Goal: Book appointment/travel/reservation

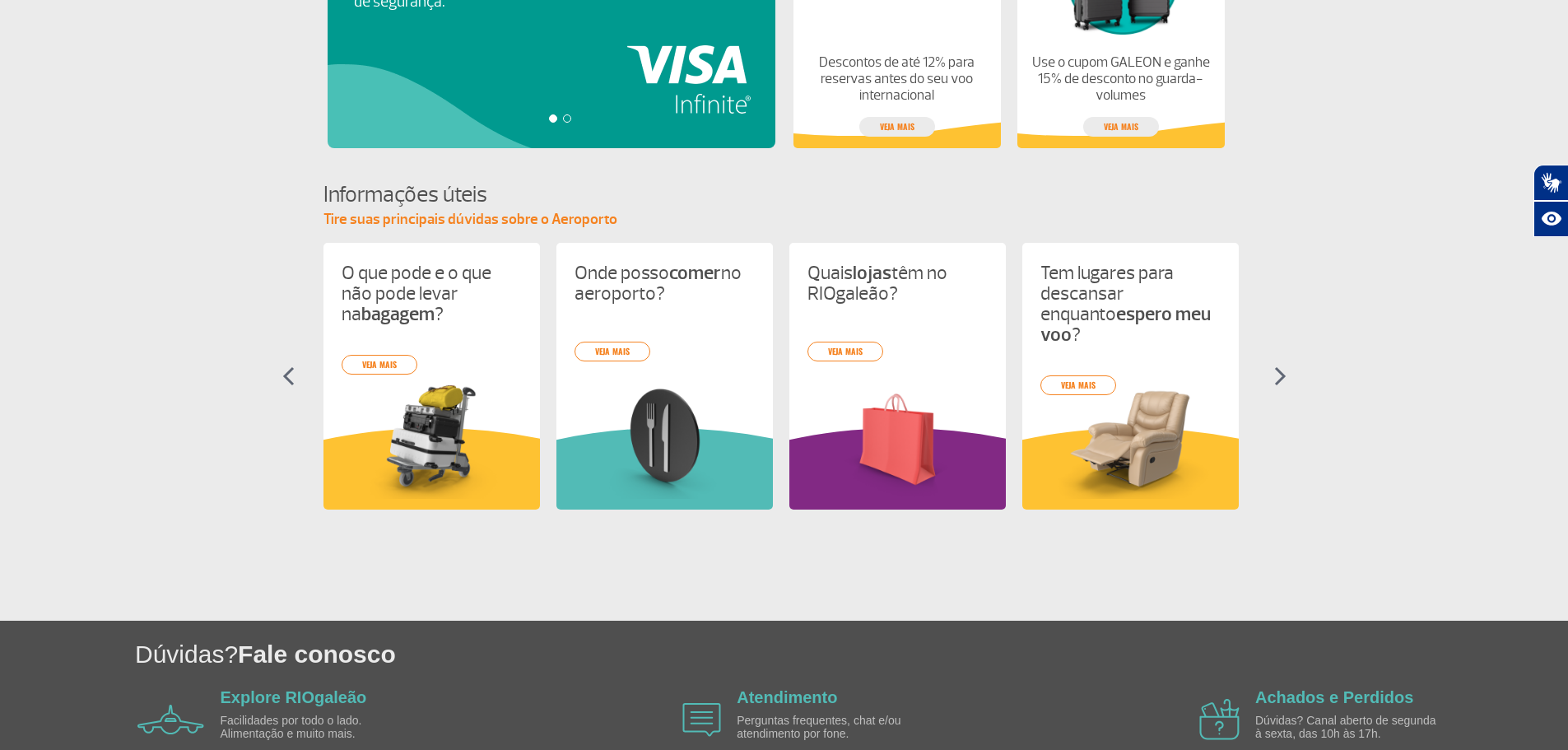
scroll to position [489, 0]
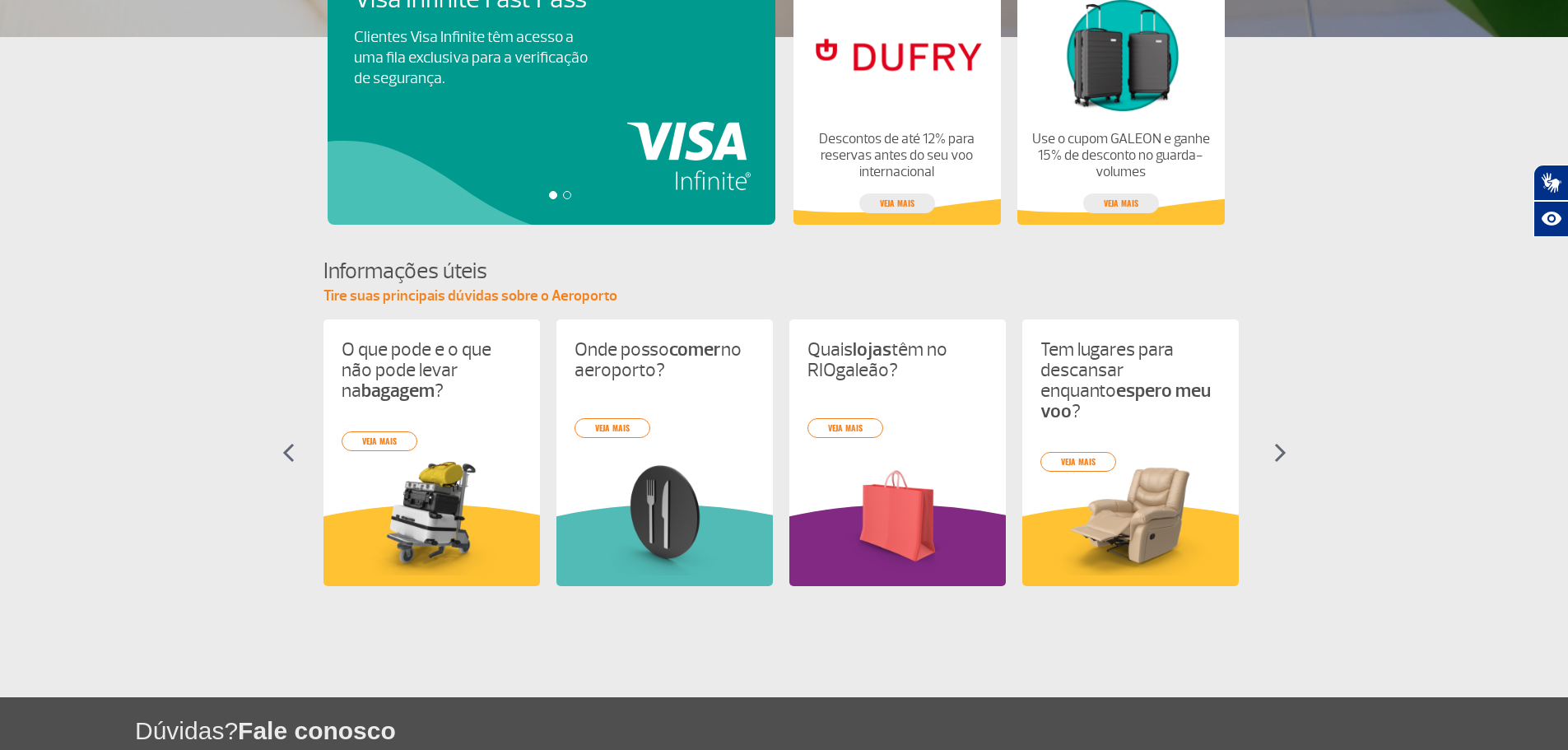
click at [1274, 444] on img at bounding box center [1280, 453] width 13 height 20
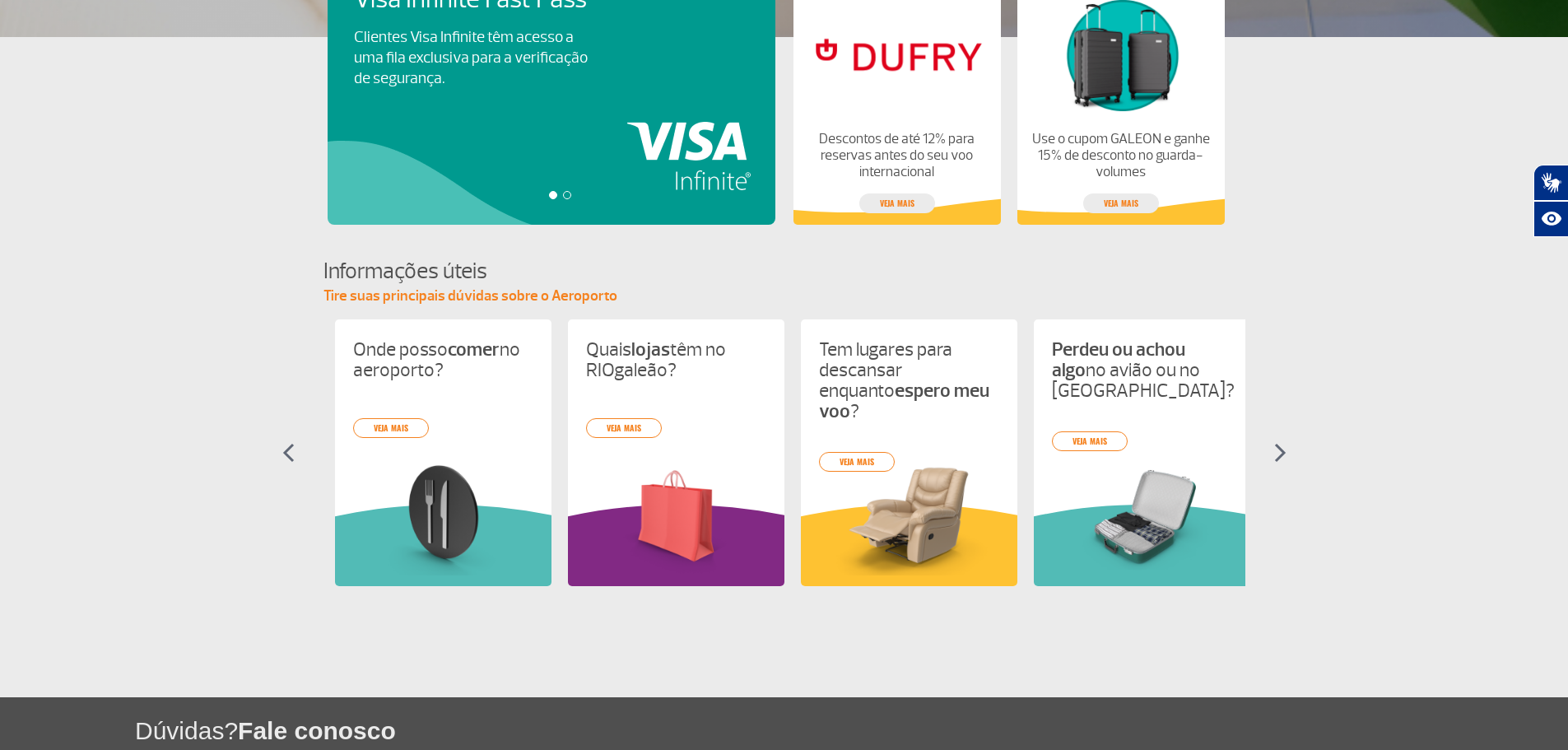
scroll to position [0, 233]
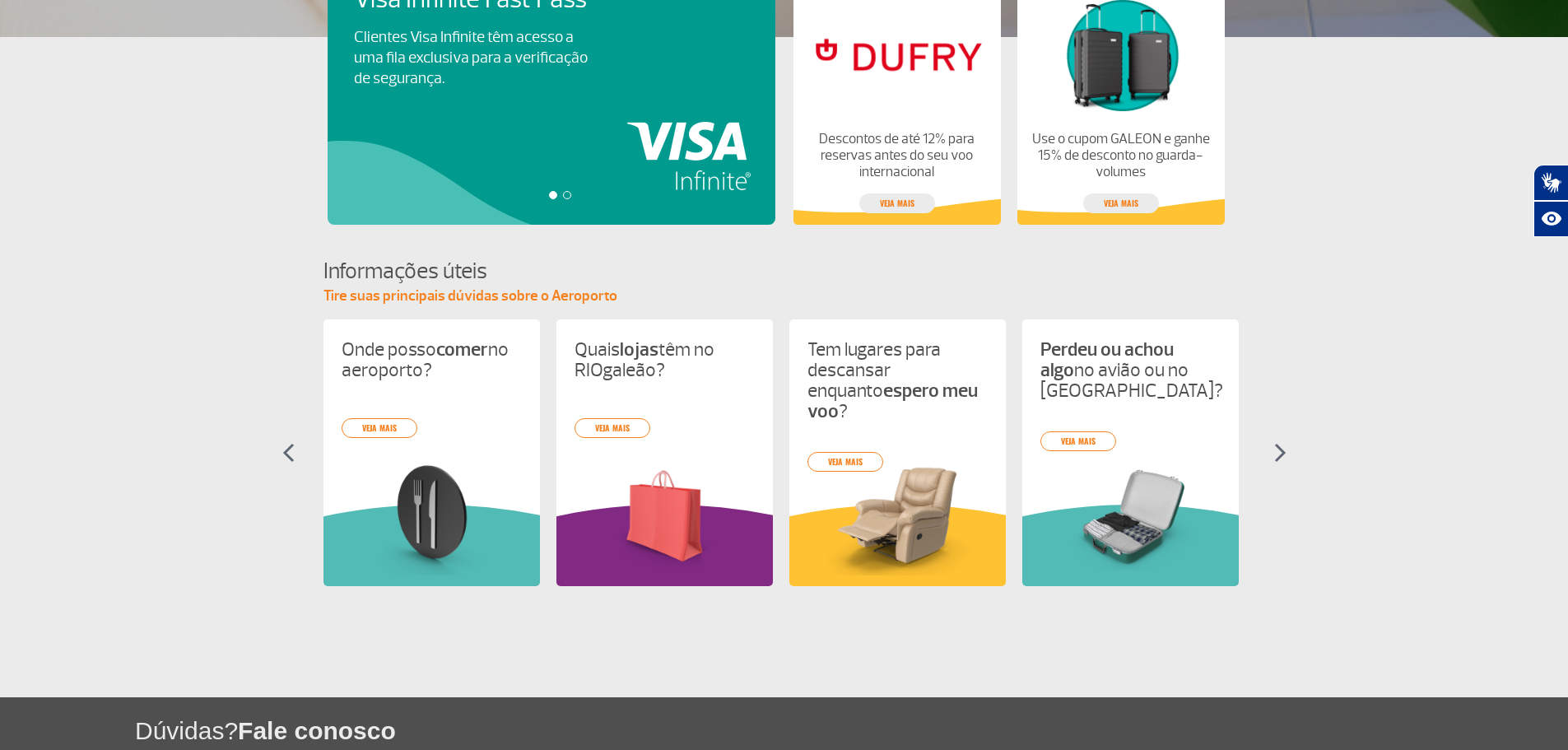
click at [1274, 444] on img at bounding box center [1280, 453] width 13 height 20
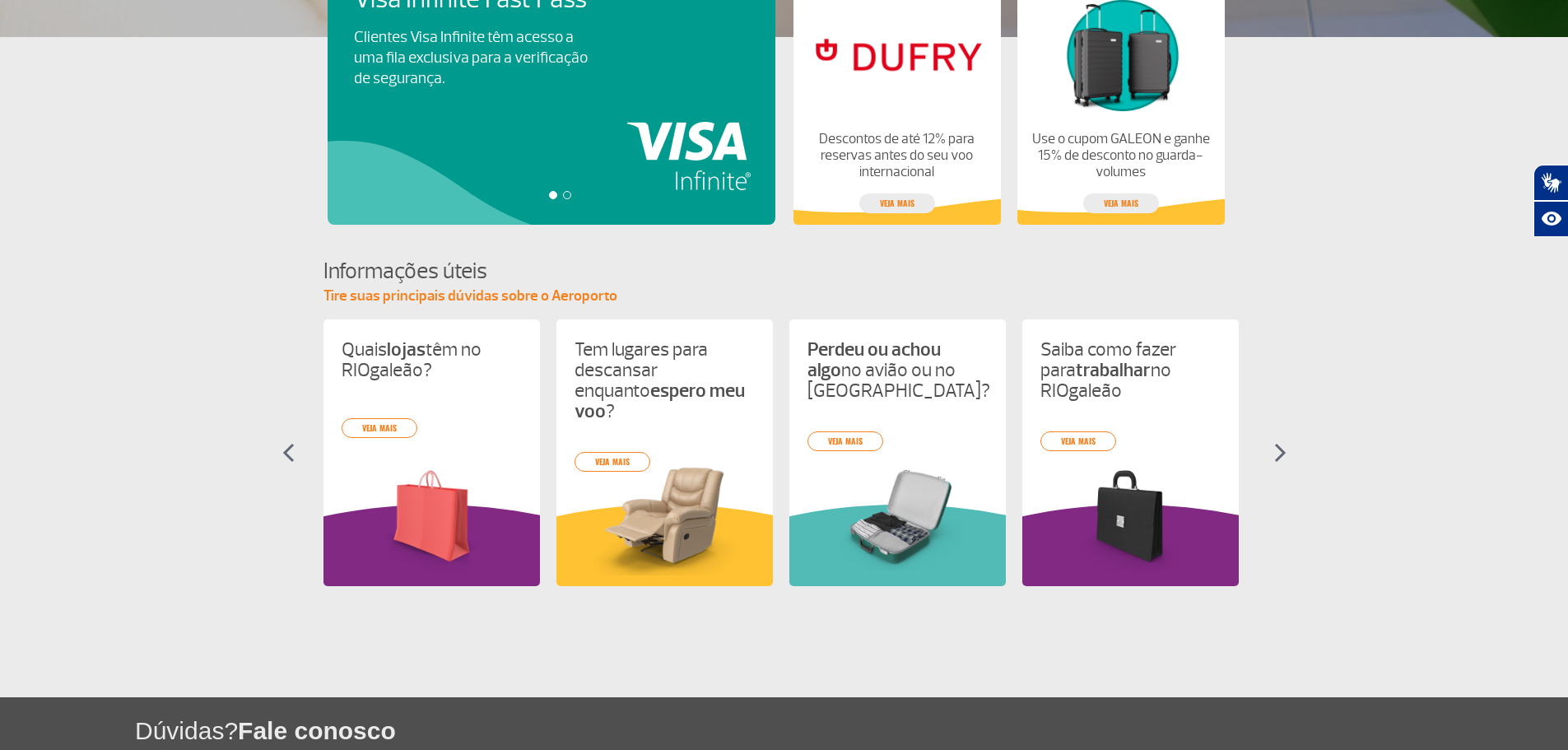
click at [1274, 444] on img at bounding box center [1280, 453] width 13 height 20
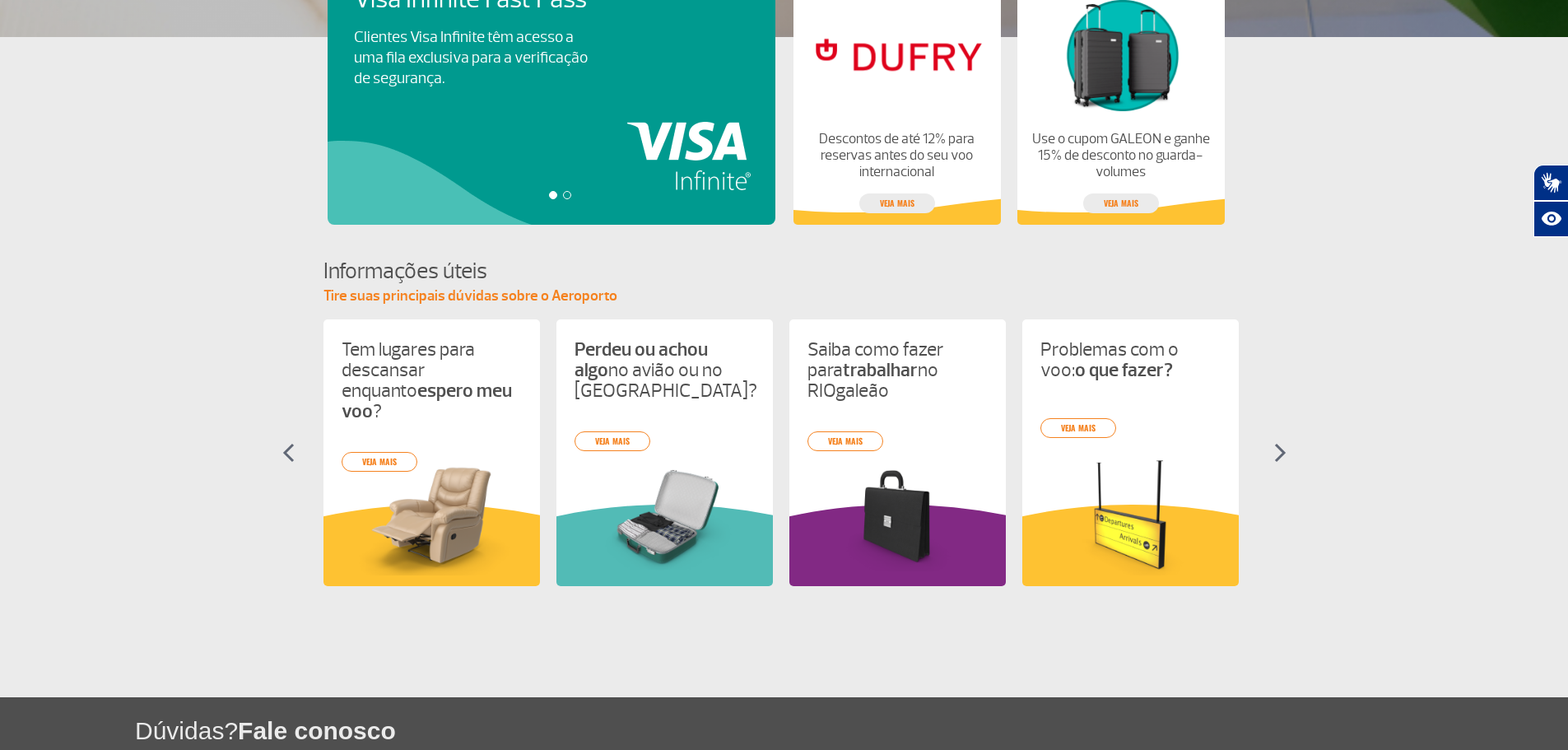
click at [1274, 444] on img at bounding box center [1280, 453] width 13 height 20
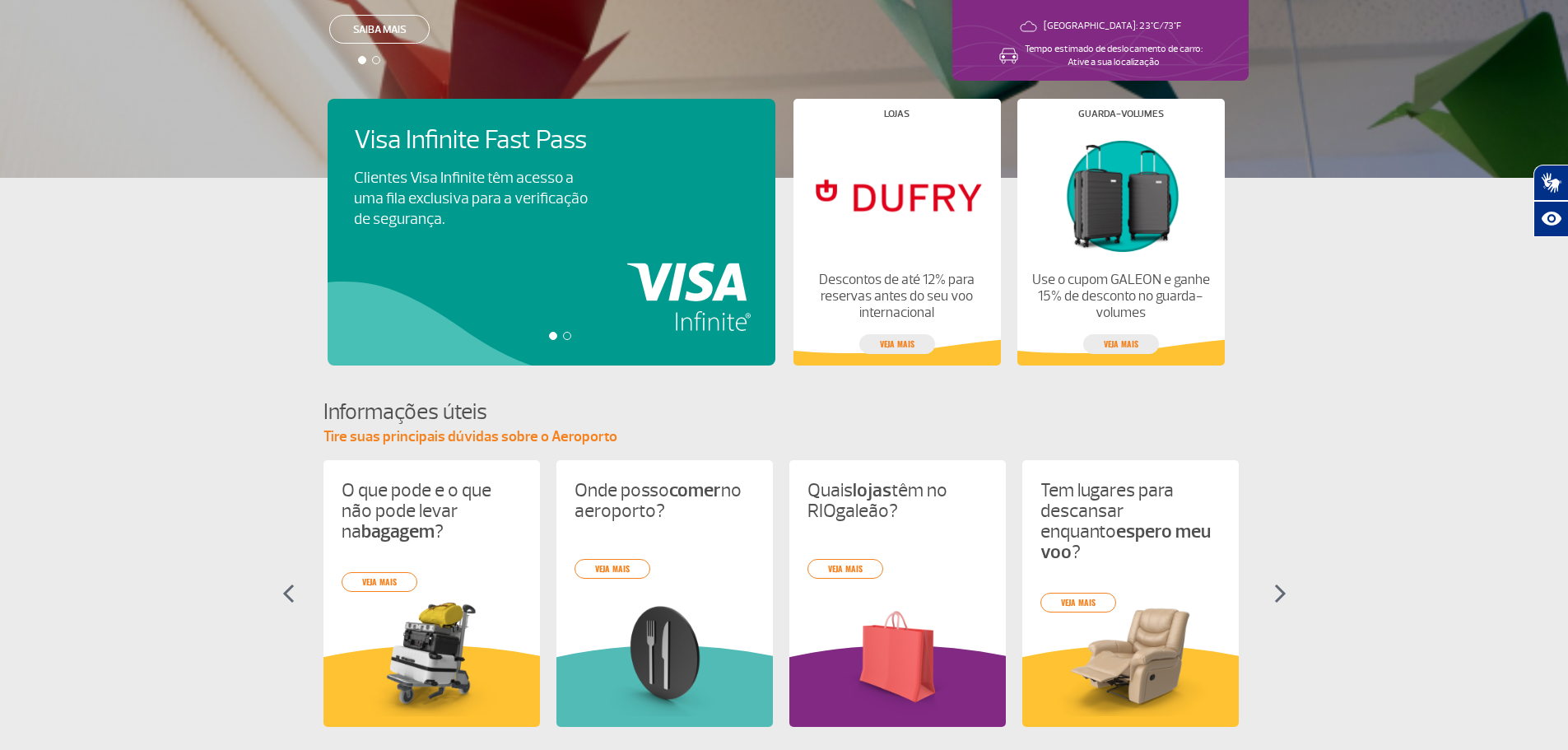
scroll to position [78, 0]
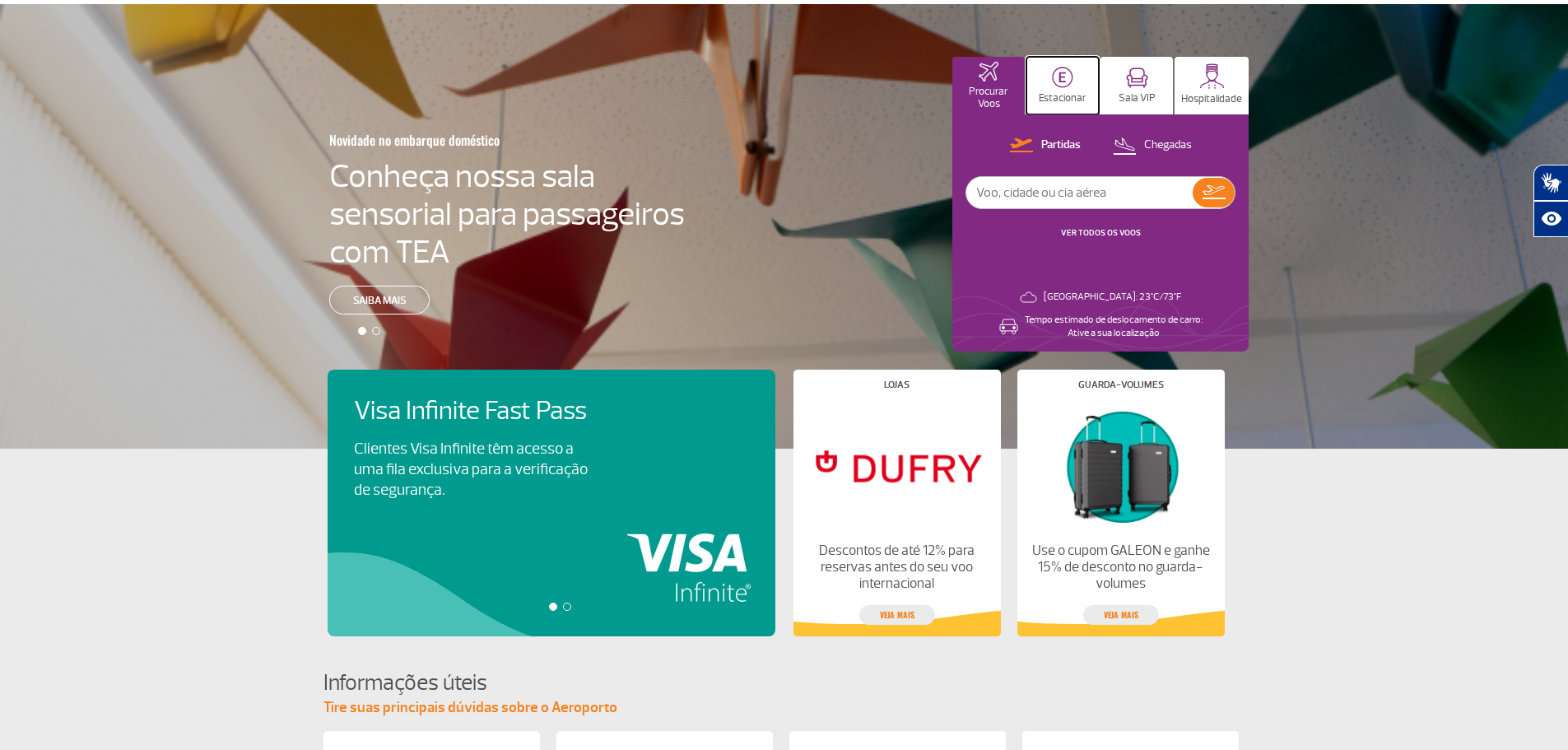
click at [1068, 88] on button "Estacionar" at bounding box center [1063, 86] width 72 height 58
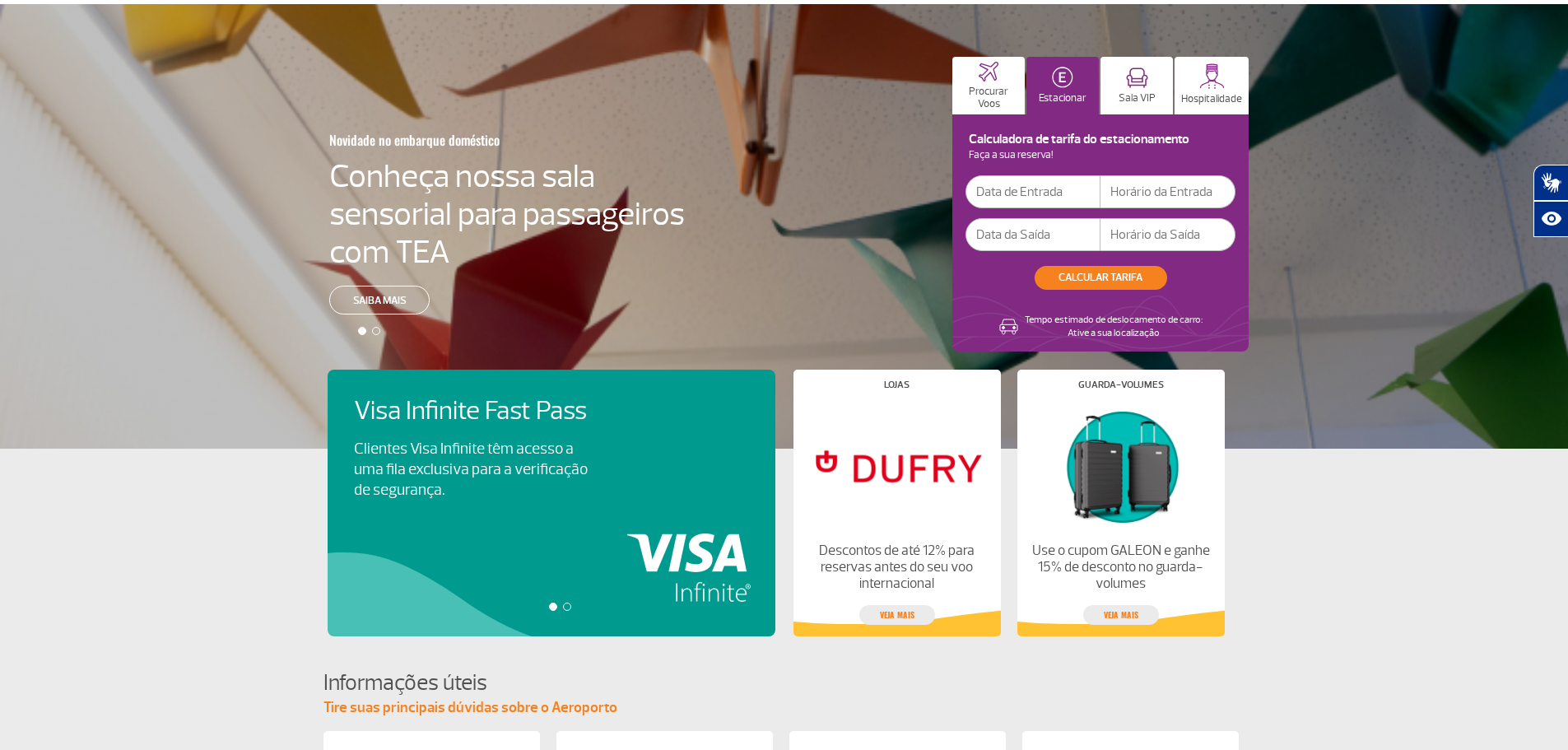
click at [1023, 194] on input "text" at bounding box center [1033, 191] width 135 height 32
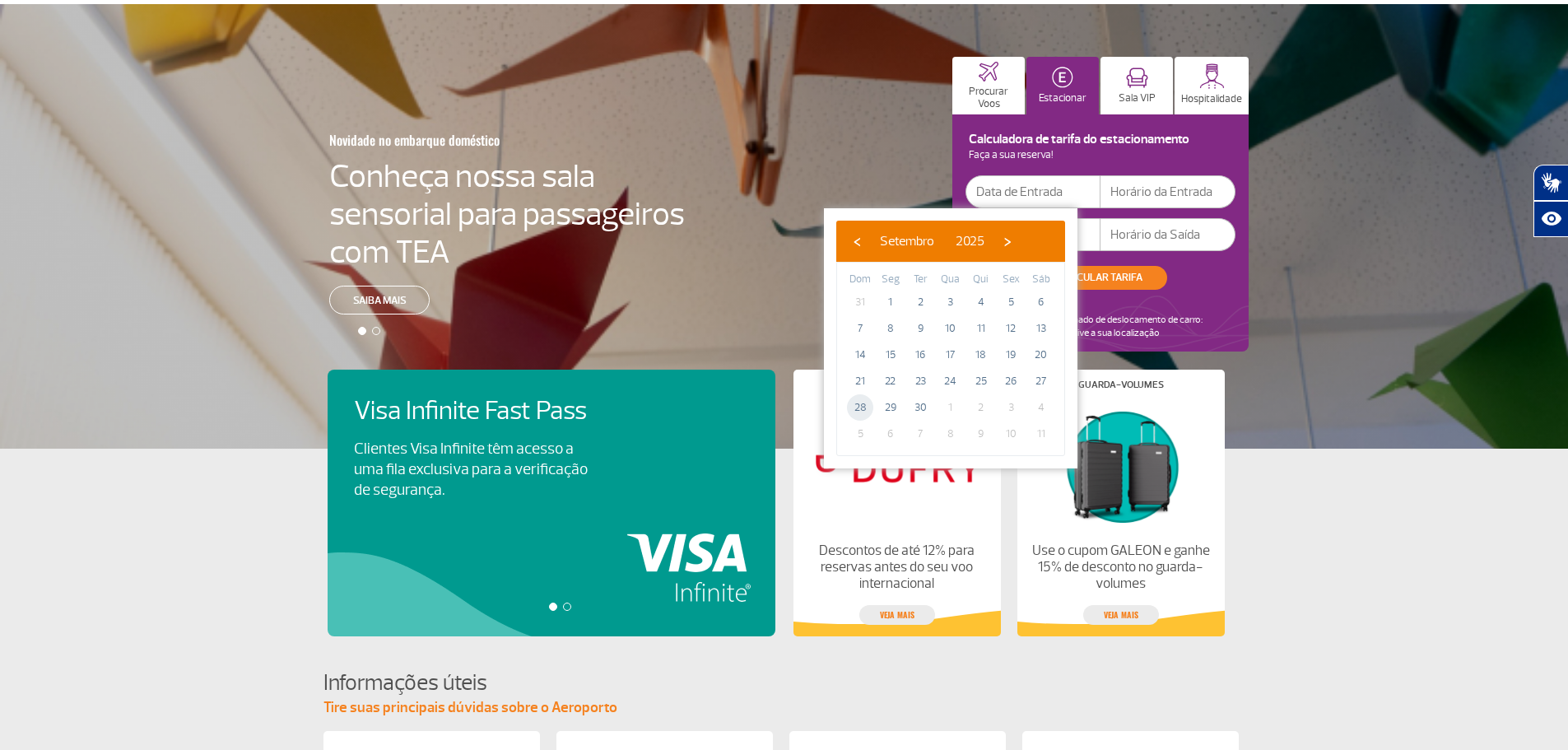
click at [861, 404] on span "28" at bounding box center [860, 407] width 26 height 26
type input "[DATE]"
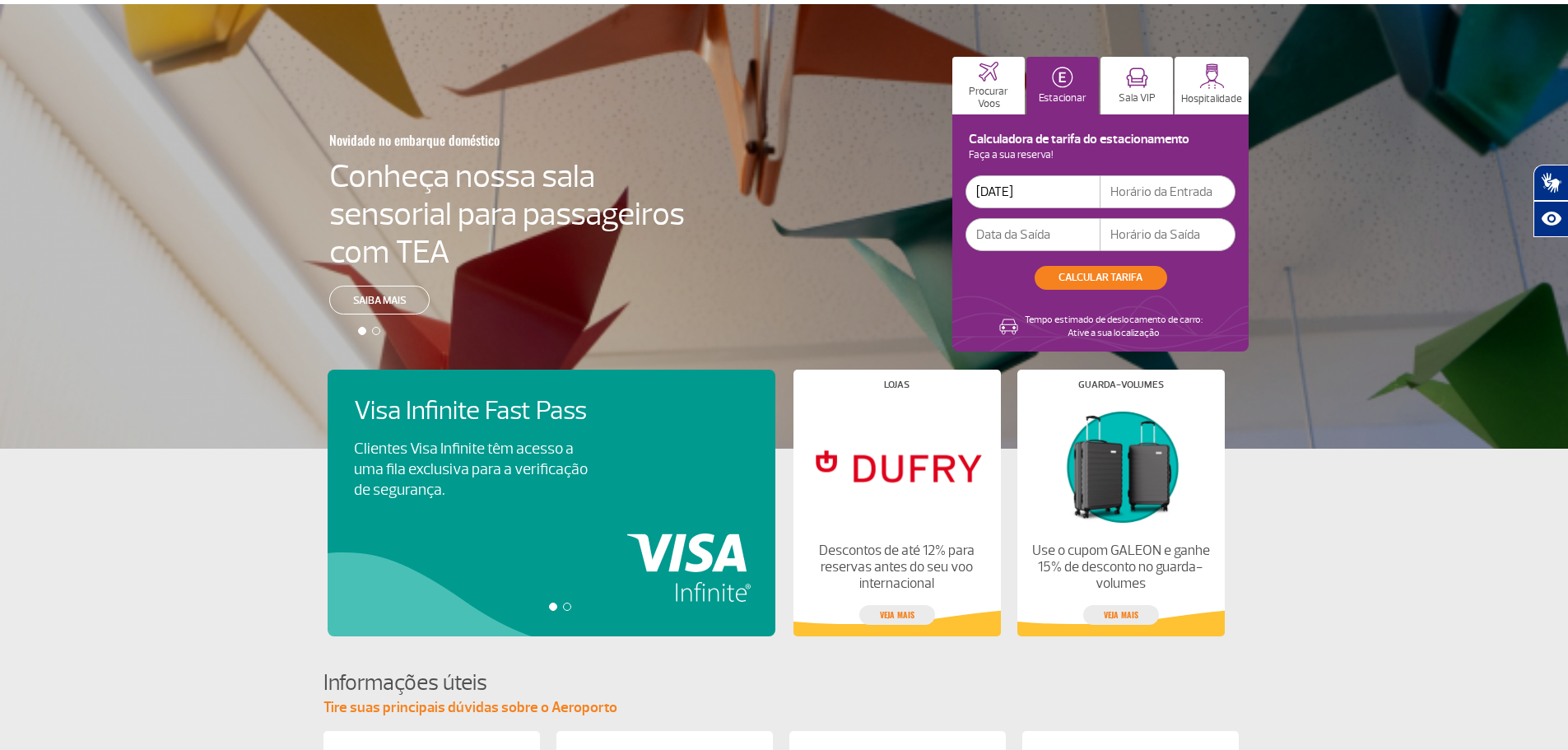
click at [1130, 189] on input "text" at bounding box center [1168, 191] width 135 height 32
click at [996, 236] on input "text" at bounding box center [1033, 235] width 135 height 32
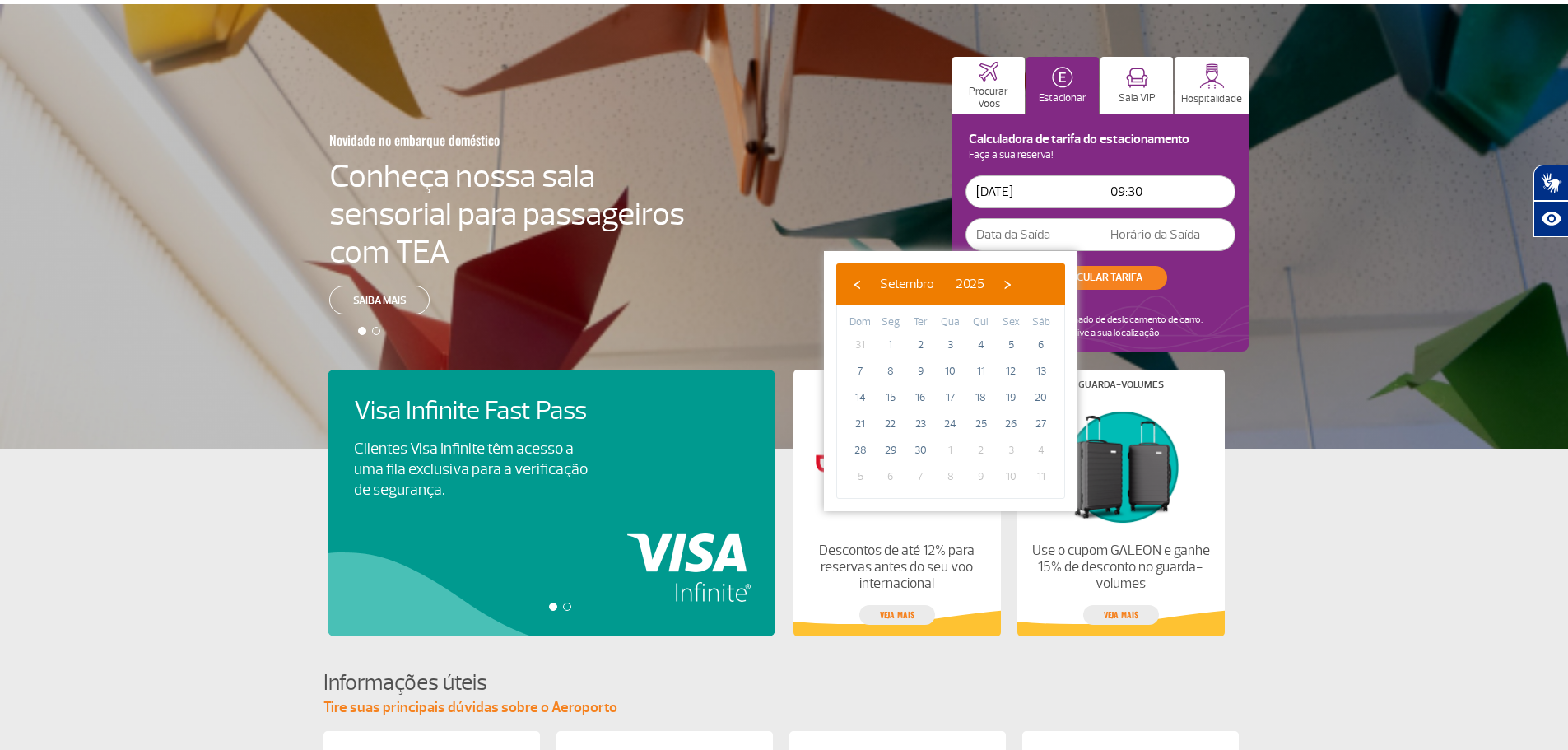
drag, startPoint x: 1150, startPoint y: 190, endPoint x: 1084, endPoint y: 191, distance: 66.0
click at [1084, 191] on div "[DATE] 09:30" at bounding box center [1100, 191] width 270 height 32
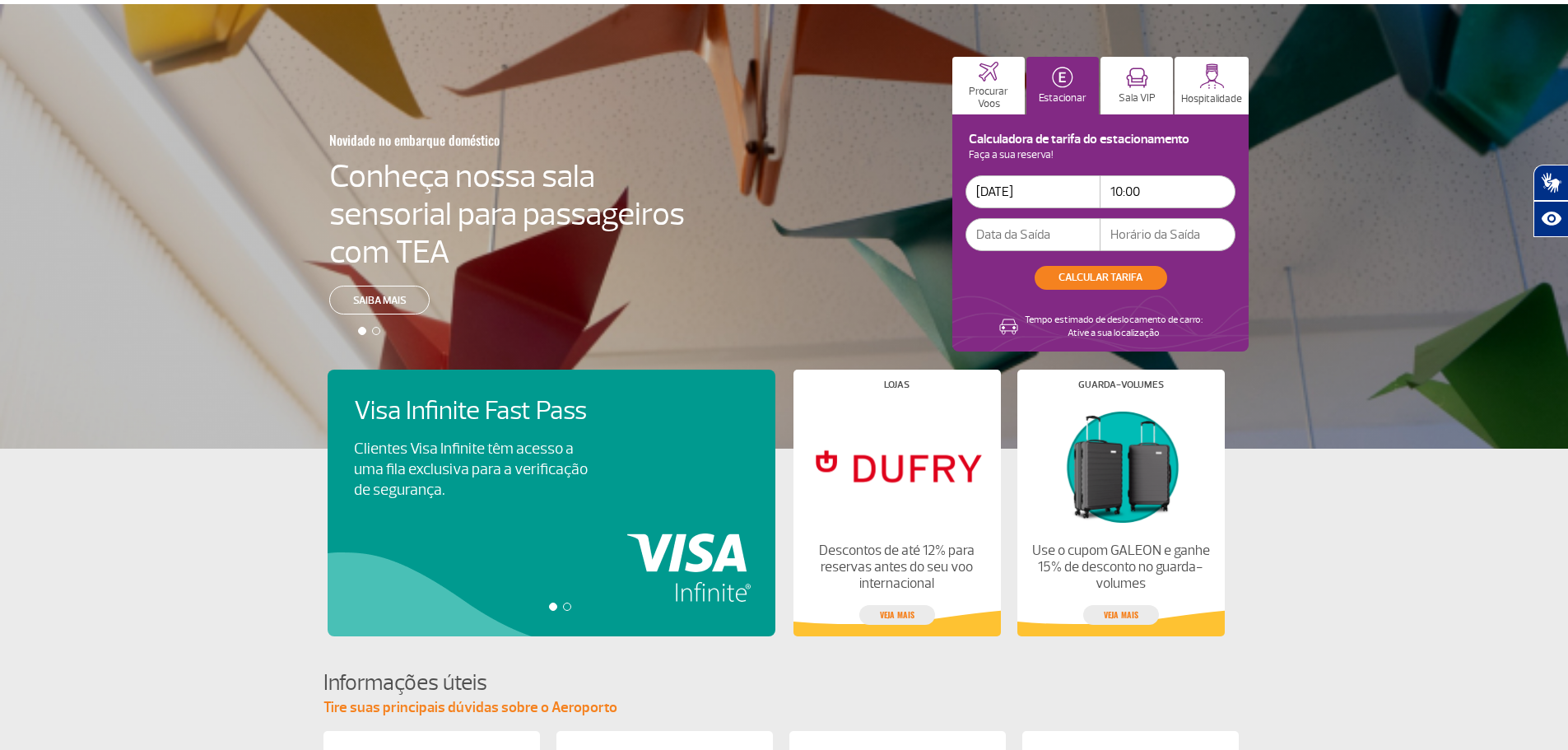
type input "10:00"
click at [1006, 237] on input "text" at bounding box center [1033, 235] width 135 height 32
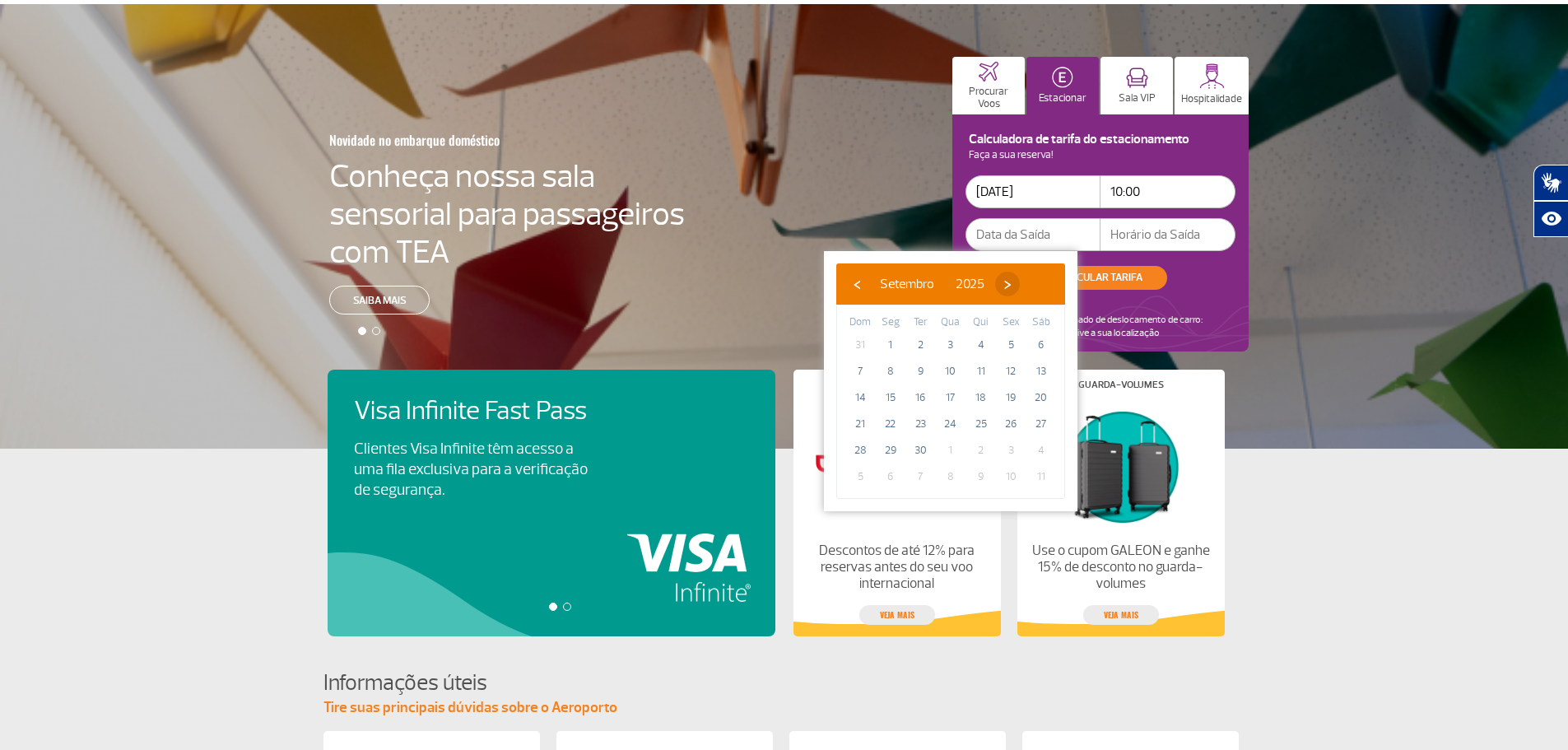
click at [1019, 280] on span "›" at bounding box center [1007, 283] width 24 height 24
click at [1038, 345] on span "4" at bounding box center [1041, 345] width 26 height 26
type input "[DATE]"
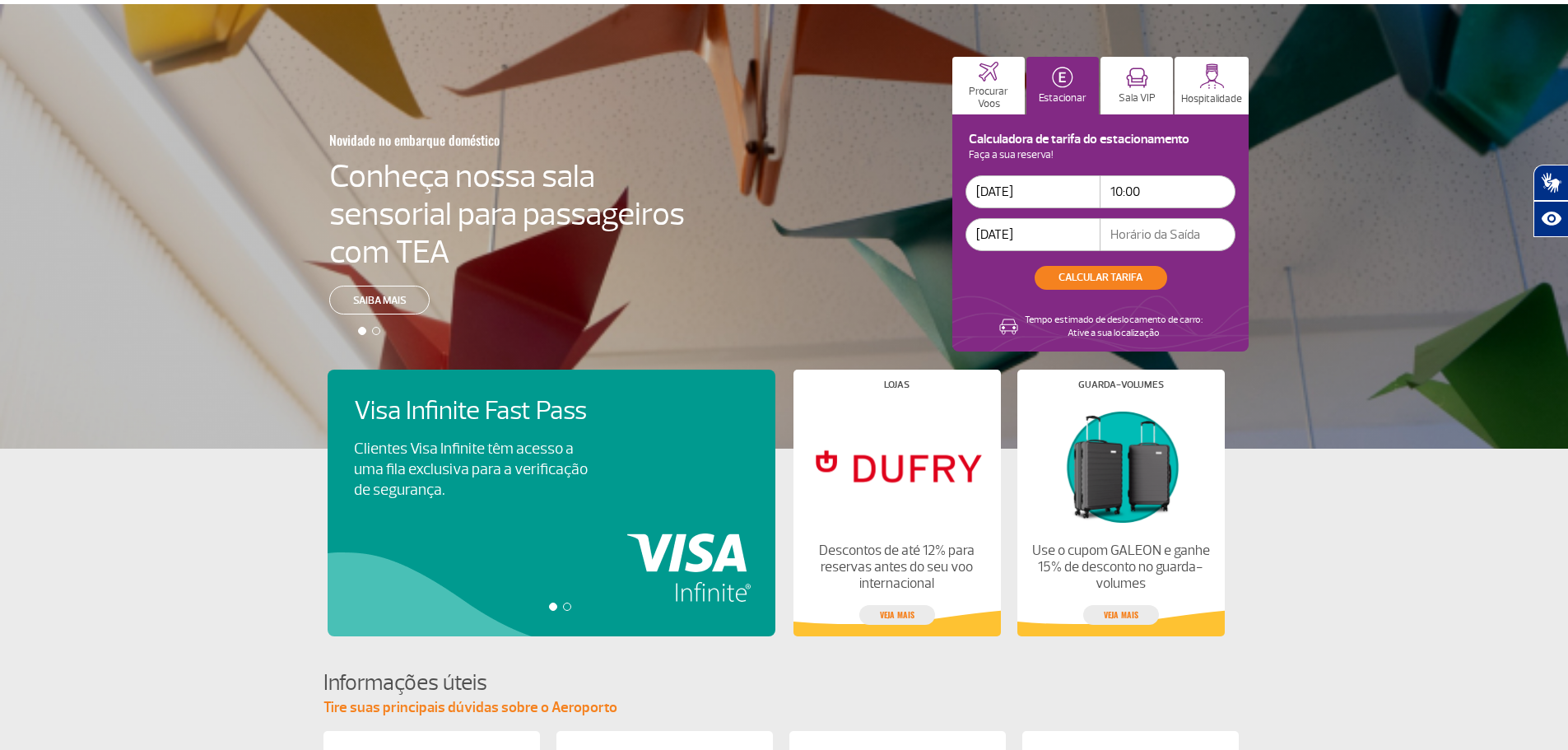
click at [1123, 220] on input "text" at bounding box center [1168, 235] width 135 height 32
type input "13:30"
click at [1139, 273] on button "CALCULAR TARIFA" at bounding box center [1101, 278] width 133 height 23
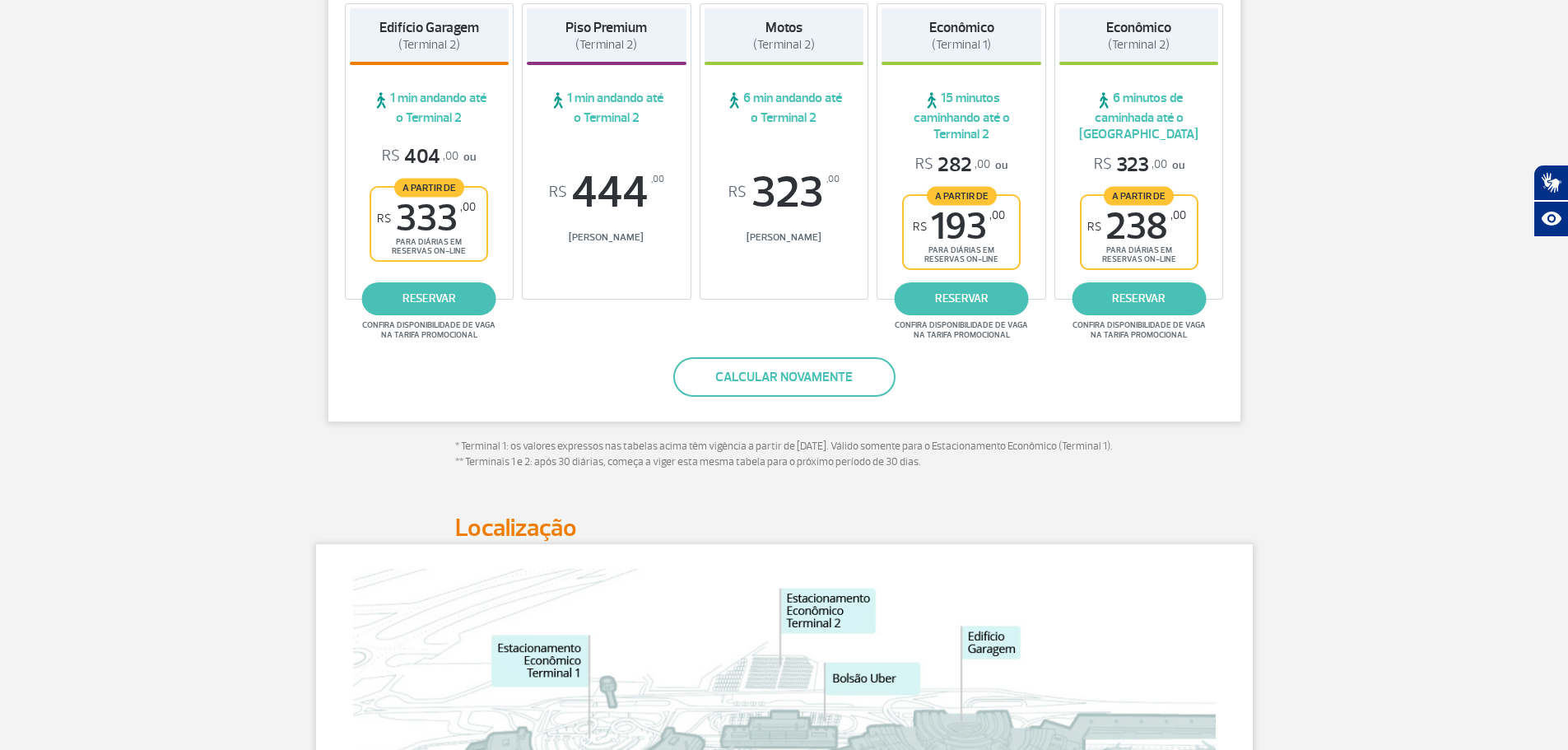
scroll to position [329, 0]
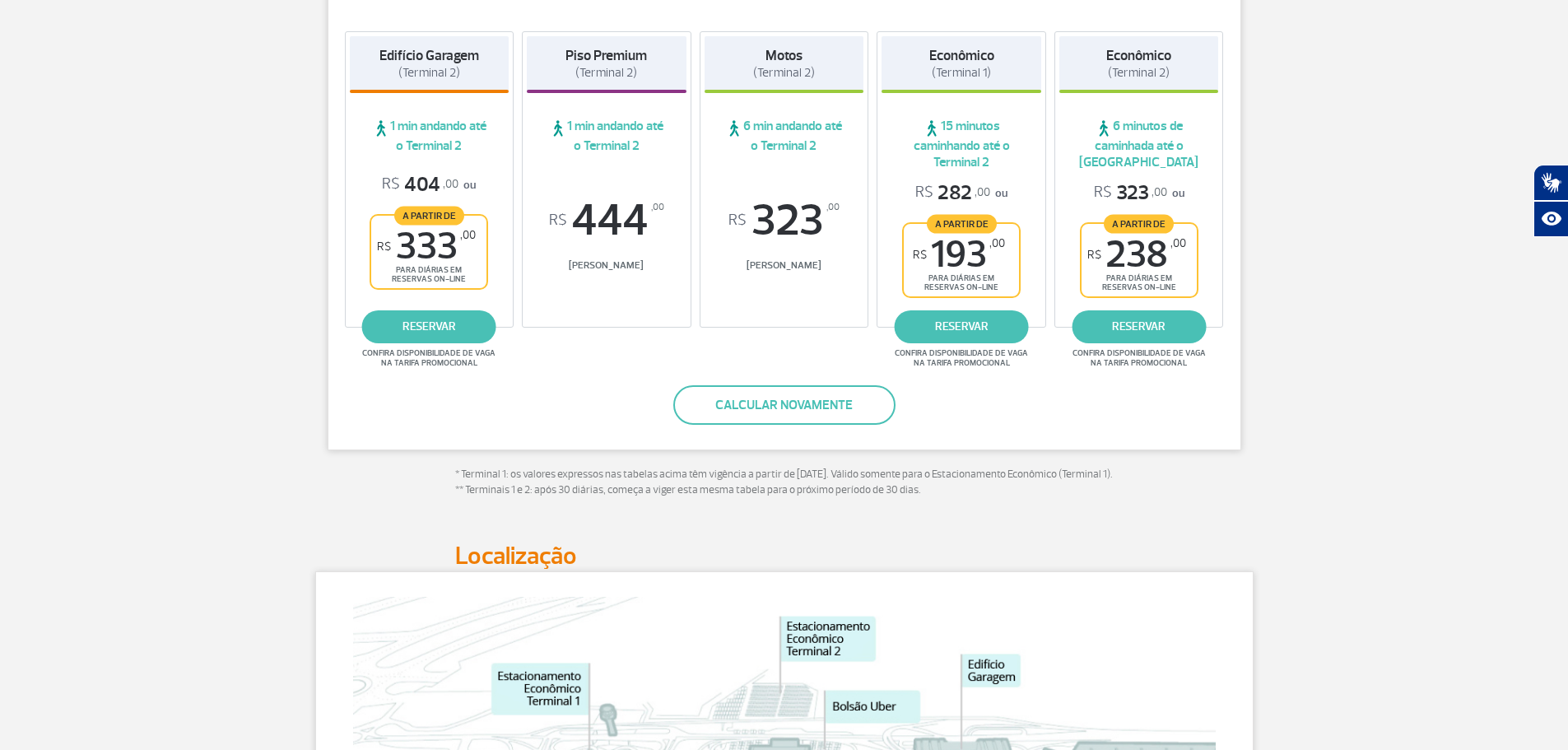
drag, startPoint x: 427, startPoint y: 243, endPoint x: 268, endPoint y: 237, distance: 159.1
